Goal: Register for event/course

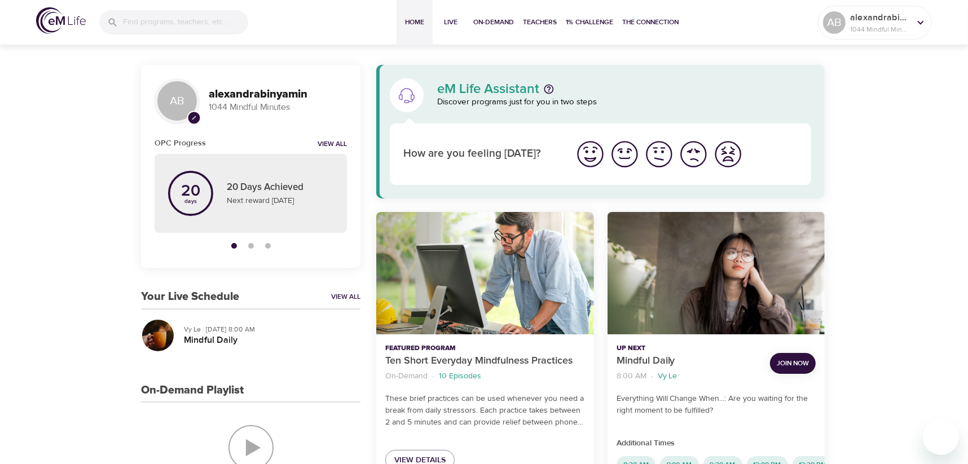
scroll to position [56, 0]
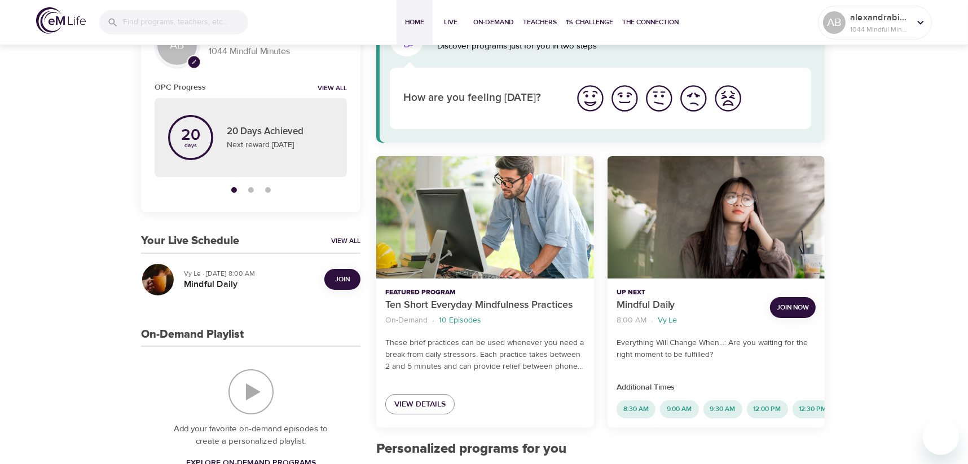
click at [787, 306] on span "Join Now" at bounding box center [793, 308] width 32 height 12
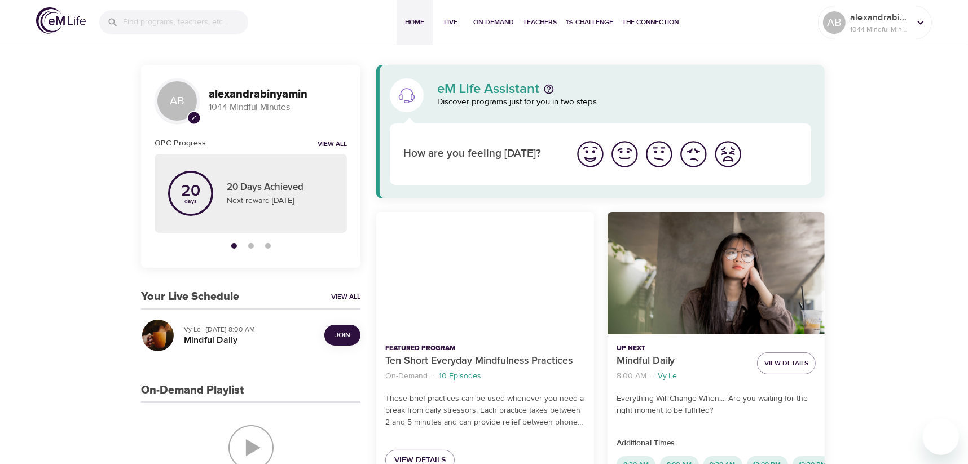
scroll to position [56, 0]
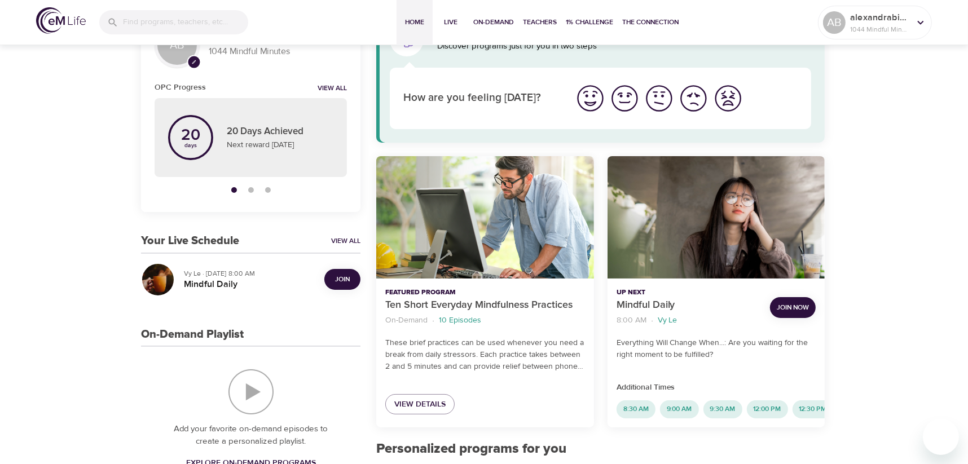
click at [800, 309] on span "Join Now" at bounding box center [793, 308] width 32 height 12
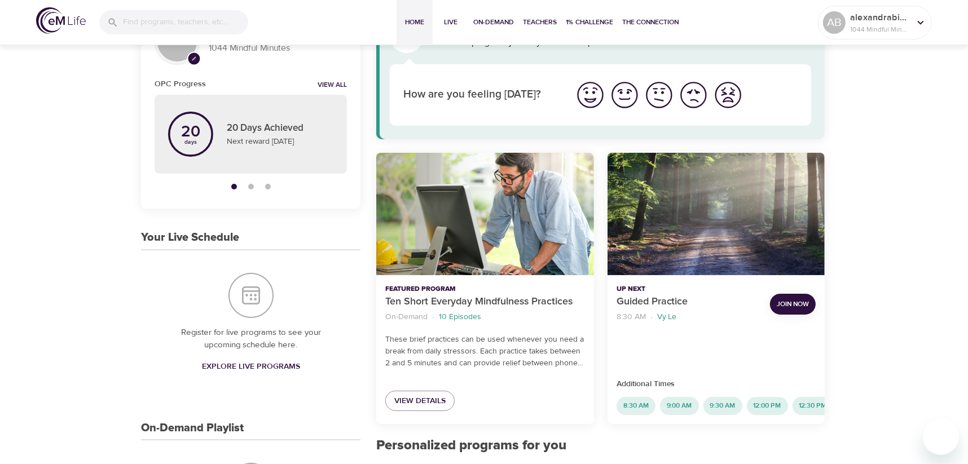
scroll to position [113, 0]
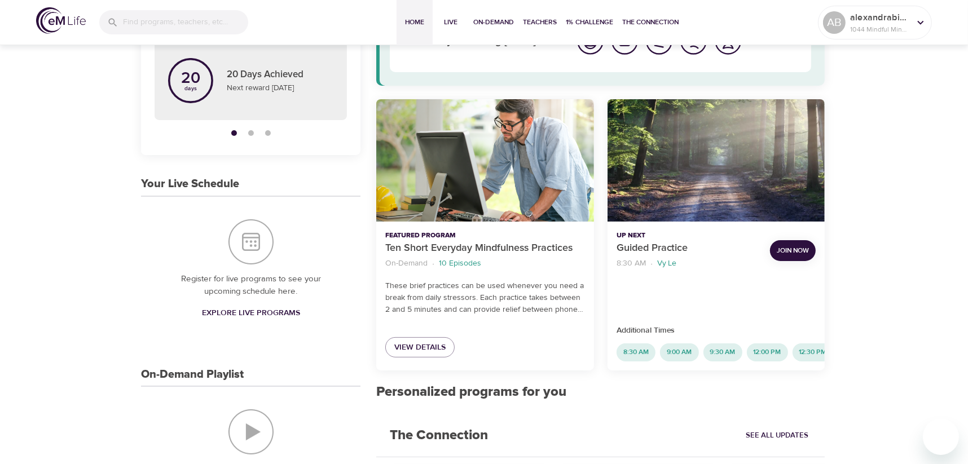
click at [794, 254] on span "Join Now" at bounding box center [793, 251] width 32 height 12
